Goal: Find specific page/section: Find specific page/section

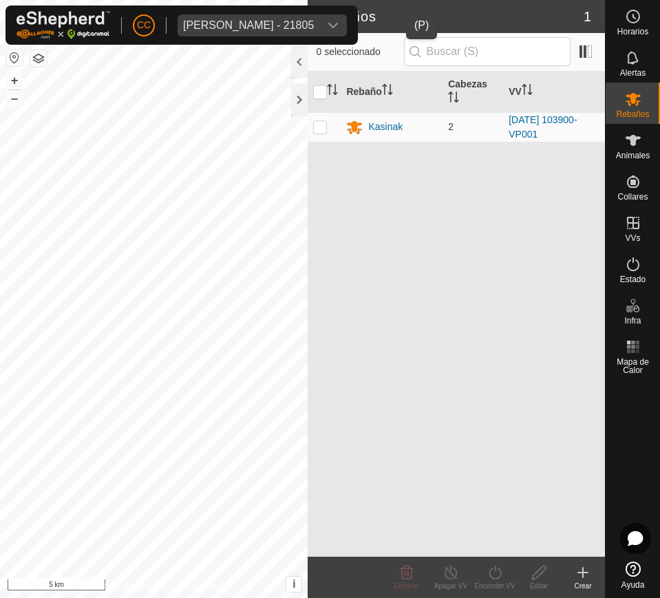
click at [314, 20] on div "[PERSON_NAME] - 21805" at bounding box center [248, 25] width 131 height 11
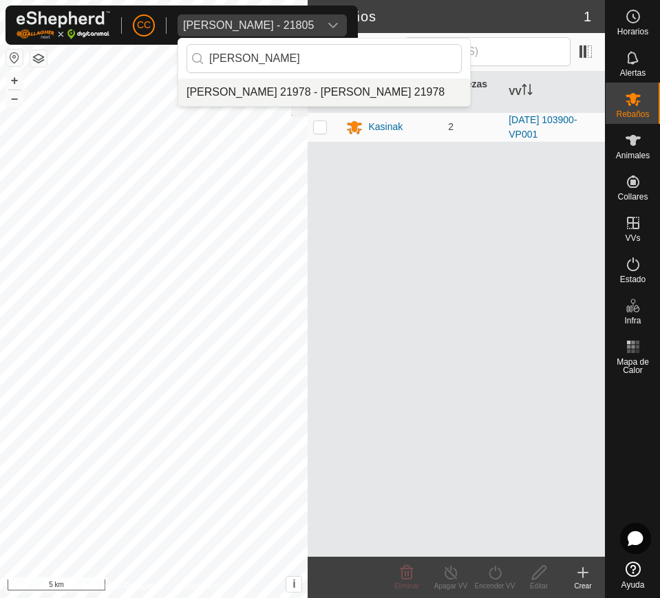
type input "[PERSON_NAME]"
click at [345, 98] on li "[PERSON_NAME] 21978 - [PERSON_NAME] 21978" at bounding box center [324, 92] width 292 height 28
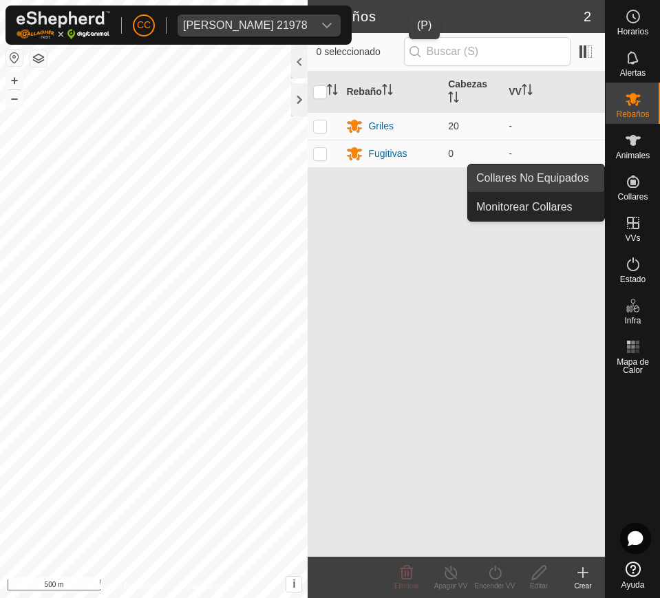
click at [582, 182] on link "Collares No Equipados" at bounding box center [536, 179] width 136 height 28
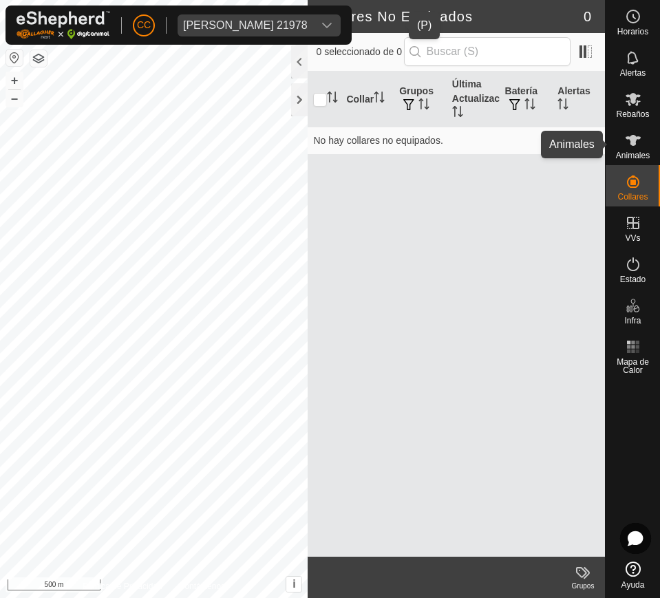
click at [611, 155] on div "Animales" at bounding box center [633, 144] width 54 height 41
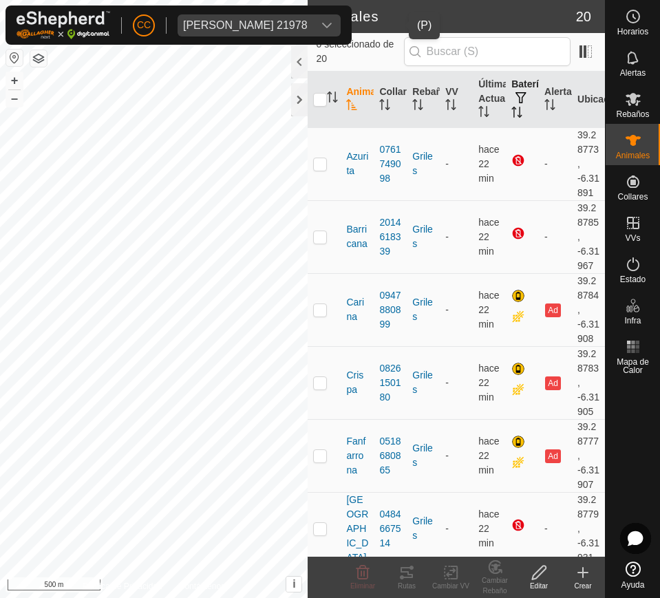
click at [516, 115] on th "Batería" at bounding box center [522, 100] width 33 height 56
